Goal: Download file/media

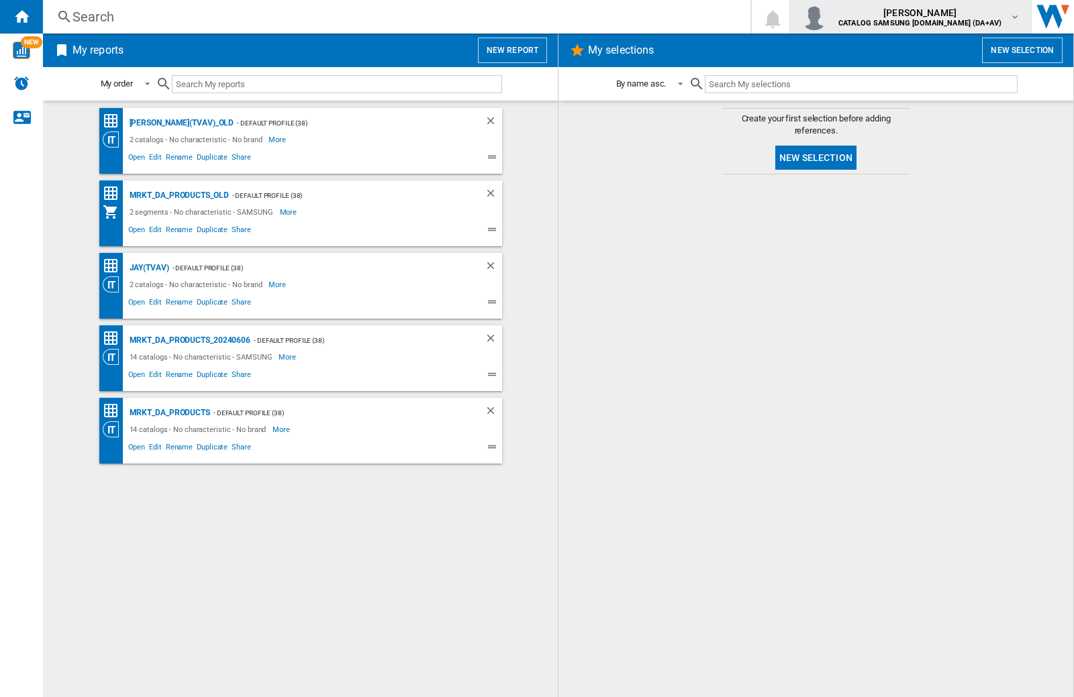
click at [828, 17] on img "button" at bounding box center [814, 16] width 27 height 27
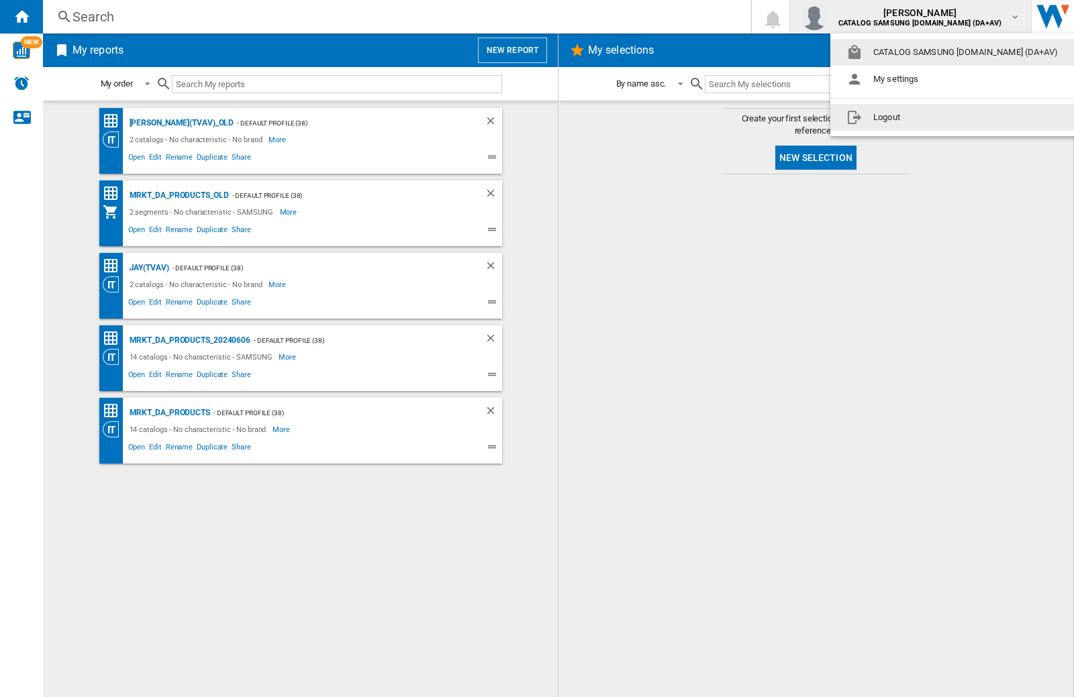
click at [934, 117] on button "Logout" at bounding box center [954, 117] width 249 height 27
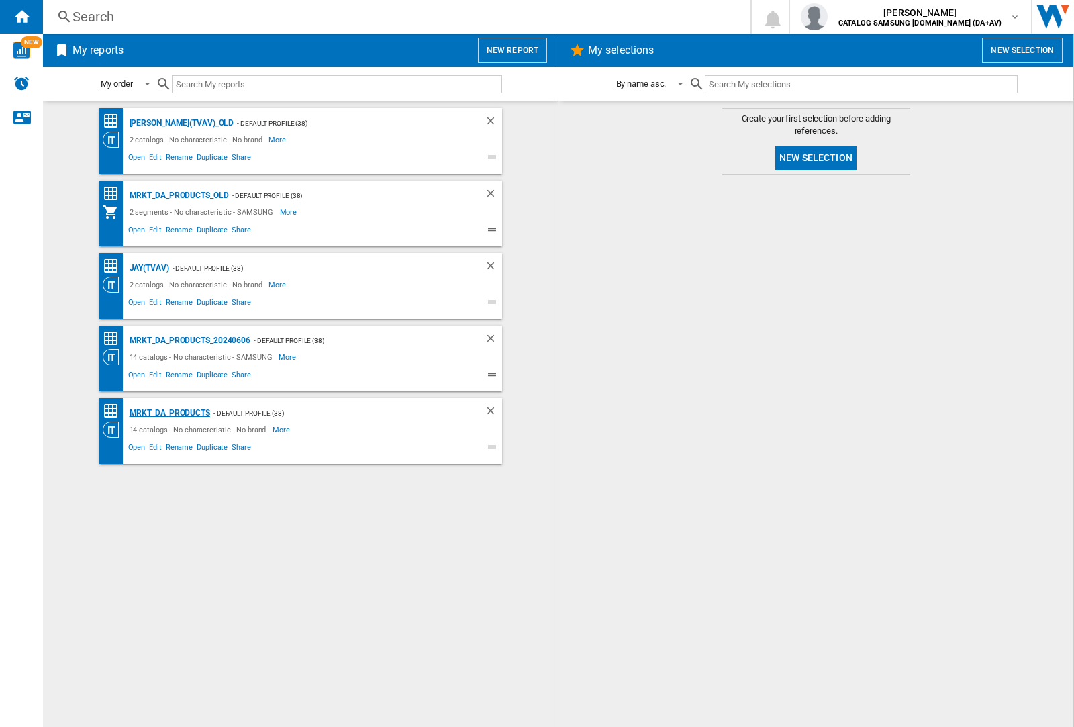
click at [169, 413] on div "MRKT_DA_PRODUCTS" at bounding box center [168, 413] width 84 height 17
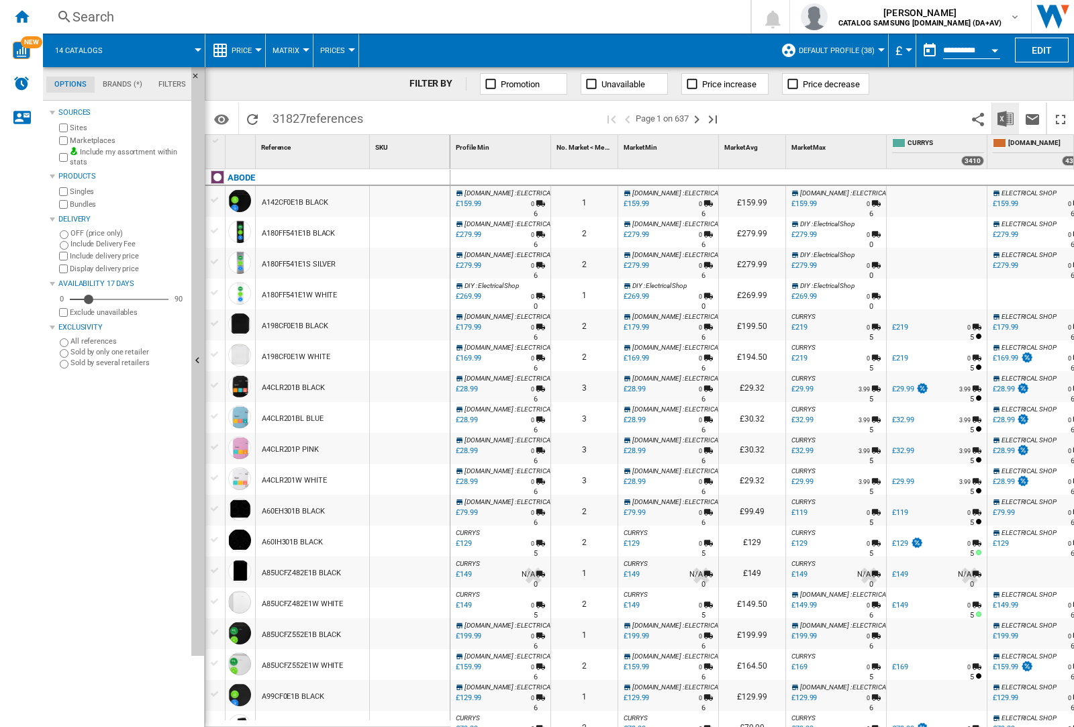
click at [1005, 117] on img "Download in Excel" at bounding box center [1005, 119] width 16 height 16
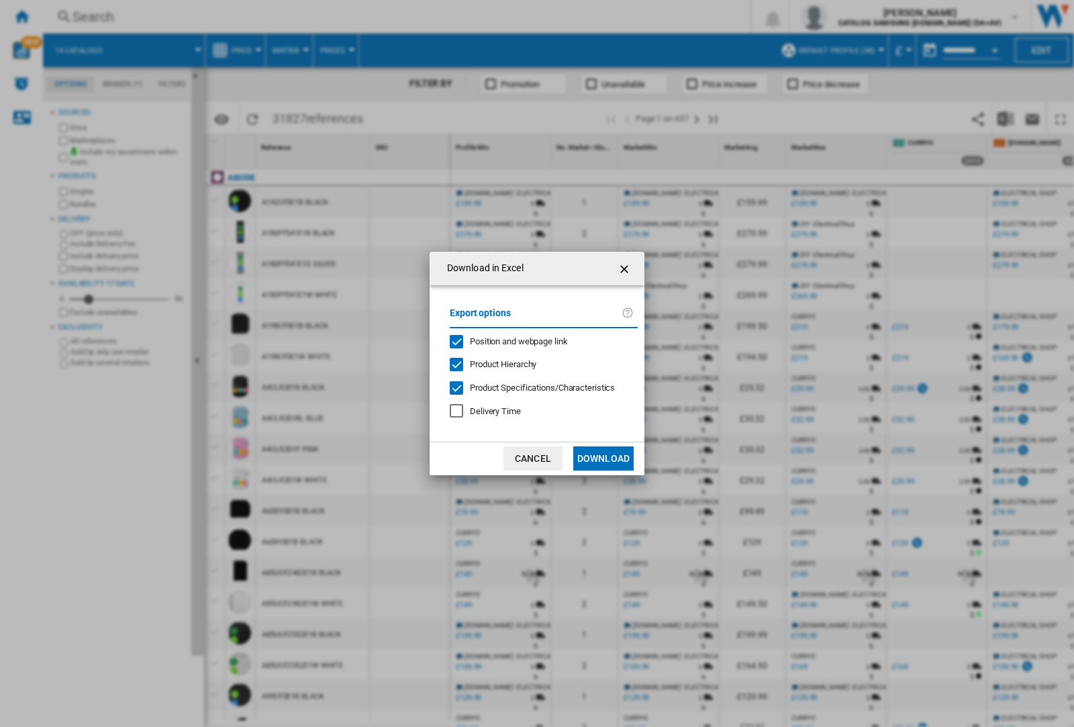
click at [510, 341] on span "Position and webpage link" at bounding box center [519, 341] width 98 height 10
click at [603, 458] on button "Download" at bounding box center [603, 458] width 60 height 24
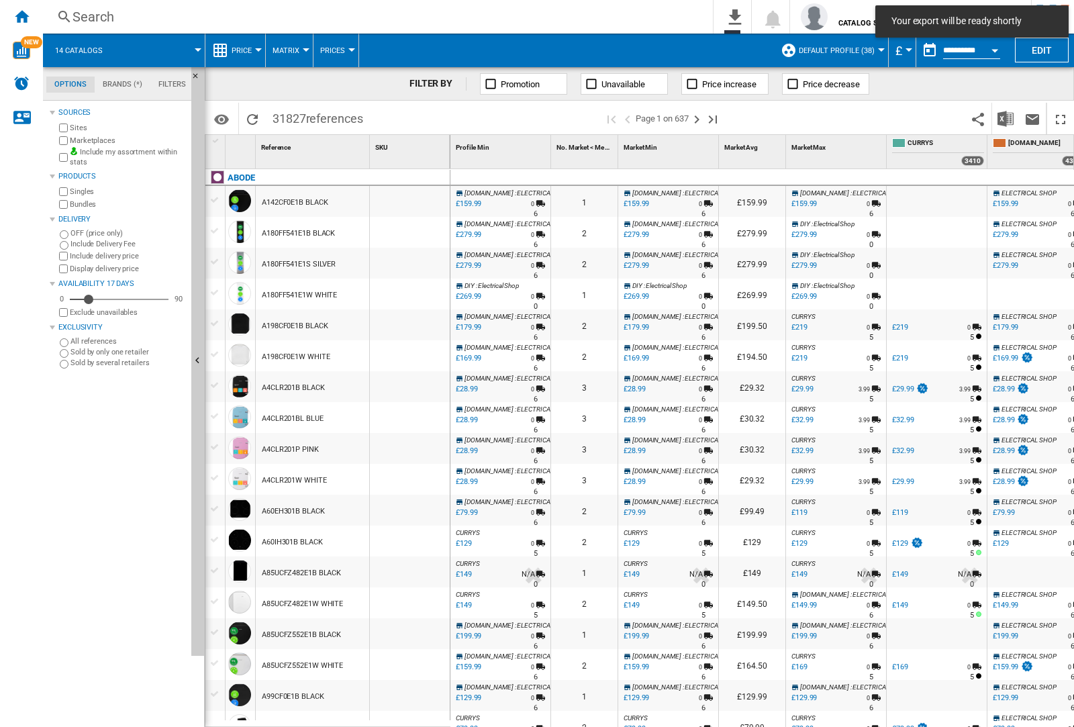
click at [418, 230] on div at bounding box center [410, 232] width 80 height 31
